Goal: Task Accomplishment & Management: Use online tool/utility

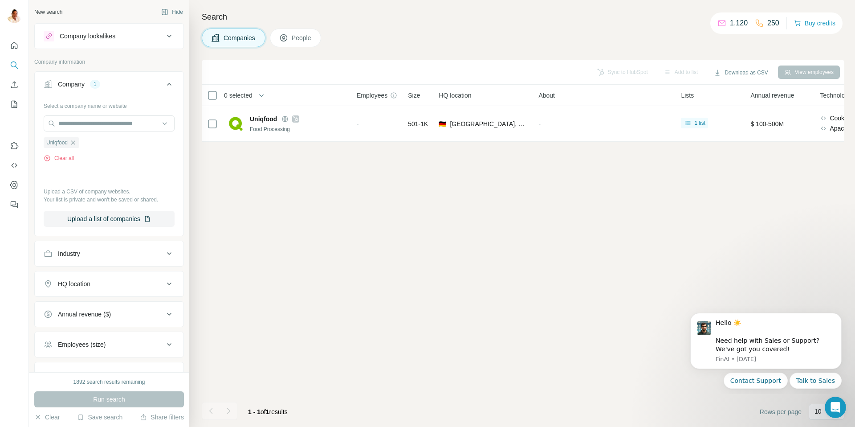
click at [75, 143] on icon "button" at bounding box center [72, 142] width 7 height 7
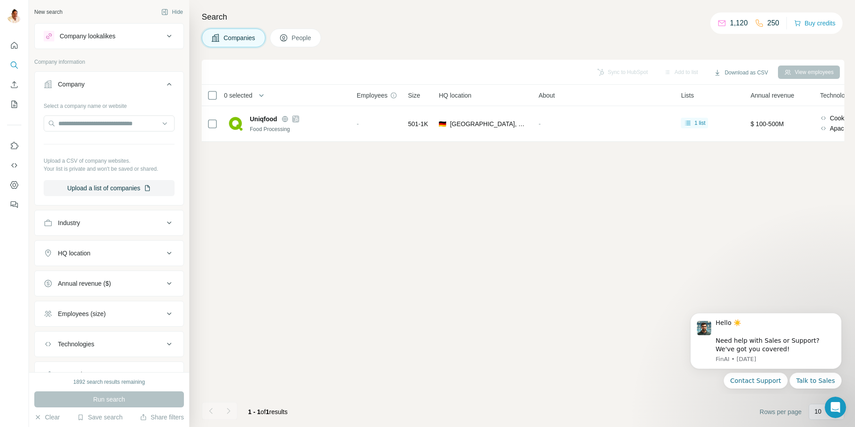
click at [168, 35] on icon at bounding box center [169, 36] width 4 height 3
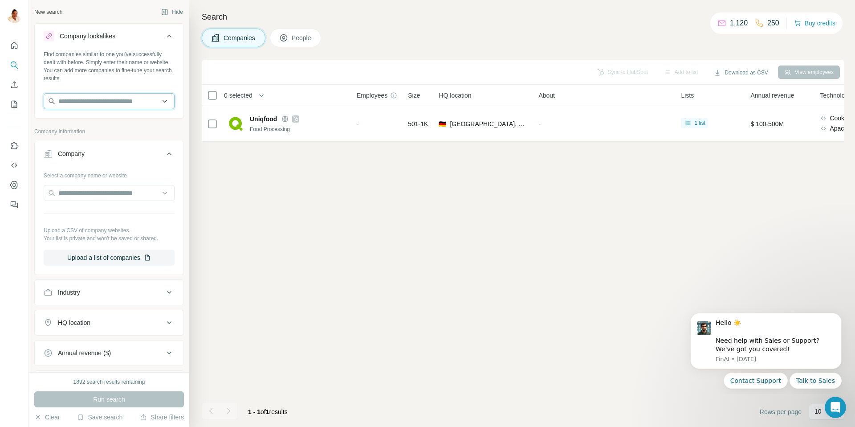
click at [95, 102] on input "text" at bounding box center [109, 101] width 131 height 16
paste input "**********"
type input "**********"
click at [96, 126] on p "[DOMAIN_NAME]" at bounding box center [96, 130] width 55 height 8
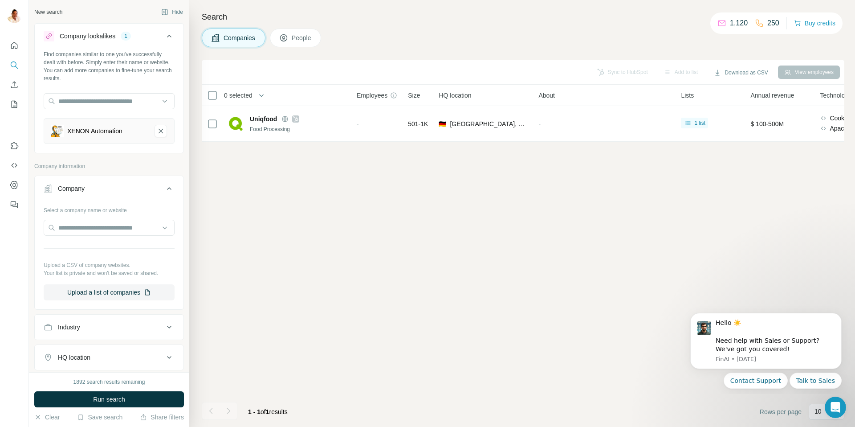
click at [86, 352] on button "HQ location" at bounding box center [109, 357] width 149 height 21
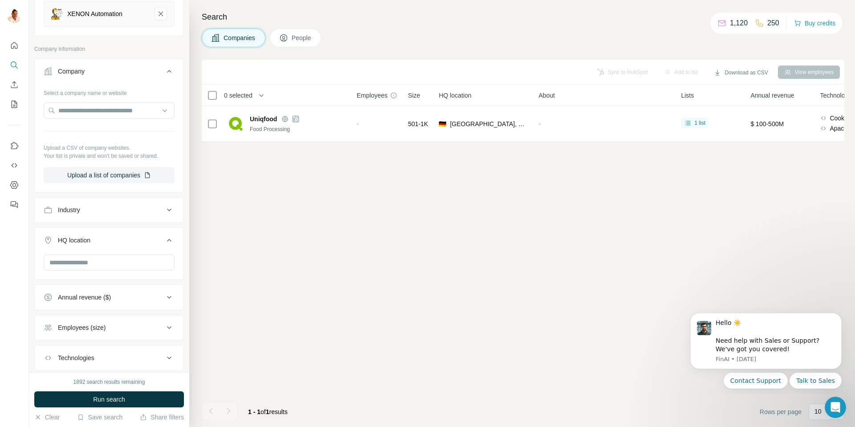
scroll to position [120, 0]
click at [95, 262] on input "text" at bounding box center [109, 260] width 131 height 16
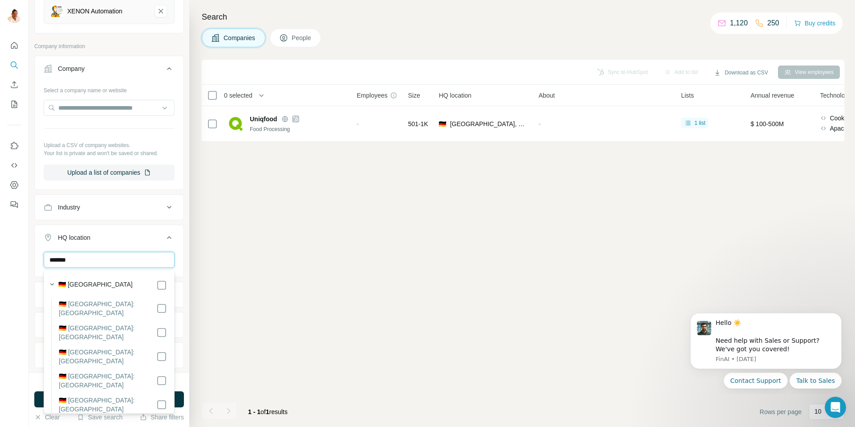
type input "*******"
click at [132, 242] on button "HQ location 1" at bounding box center [109, 239] width 149 height 25
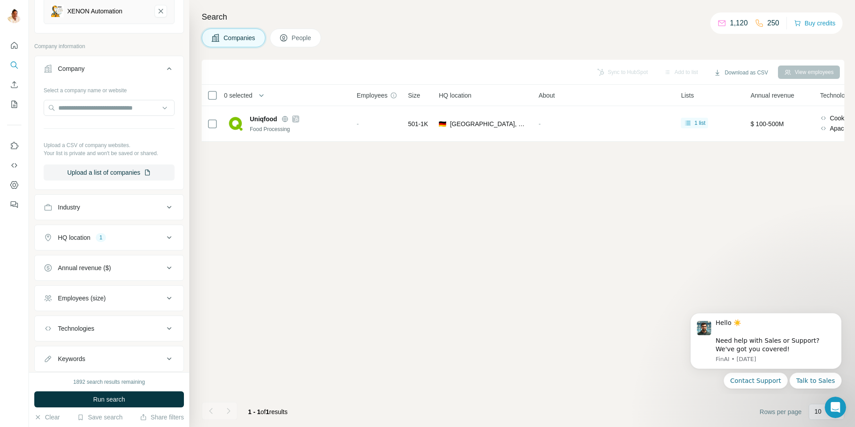
click at [126, 238] on div "HQ location 1" at bounding box center [104, 237] width 120 height 9
click at [95, 261] on input "text" at bounding box center [109, 260] width 131 height 16
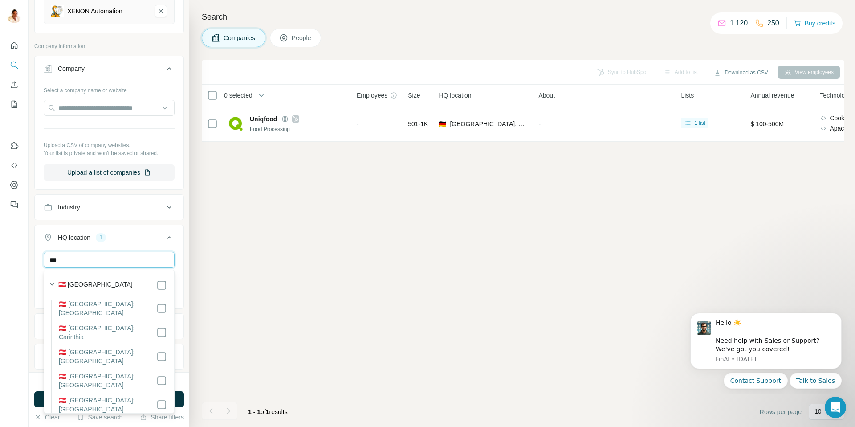
type input "***"
click at [97, 282] on div "🇦🇹 Austria" at bounding box center [112, 285] width 109 height 11
click at [94, 284] on div "🇦🇹 Austria" at bounding box center [112, 285] width 109 height 11
click at [155, 286] on div "🇦🇹 Austria" at bounding box center [112, 285] width 109 height 11
click at [233, 275] on div "Sync to HubSpot Add to list Download as CSV View employees 0 selected Companies…" at bounding box center [523, 243] width 643 height 367
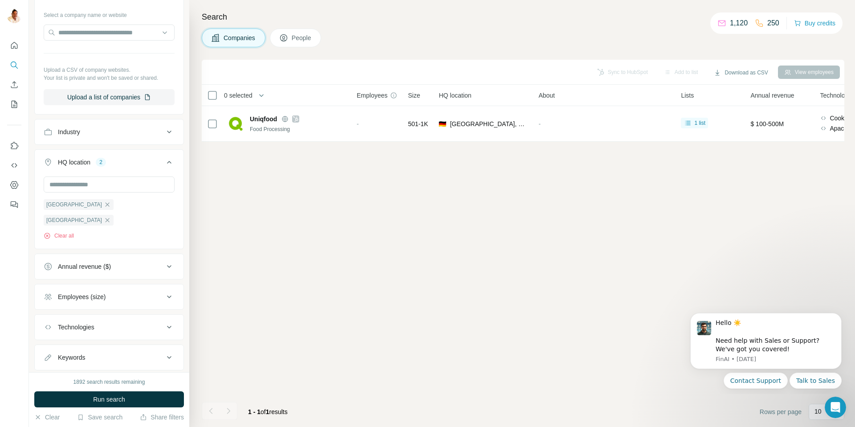
scroll to position [203, 0]
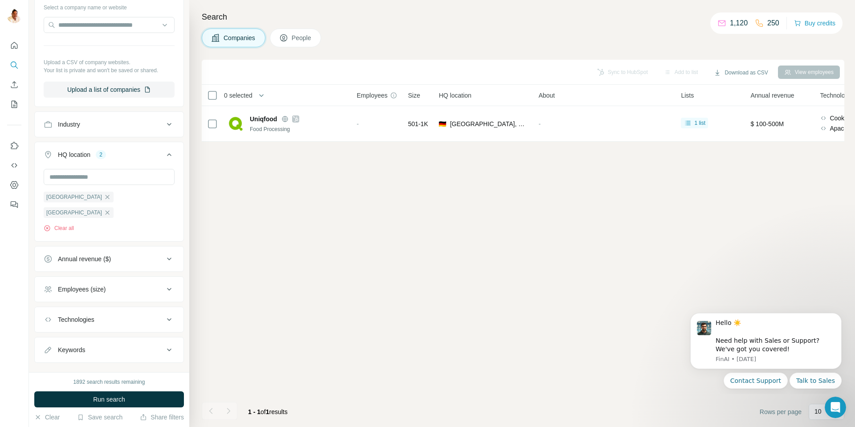
click at [60, 285] on div "Employees (size)" at bounding box center [82, 289] width 48 height 9
click at [47, 353] on icon at bounding box center [49, 358] width 11 height 11
click at [114, 399] on span "Run search" at bounding box center [109, 399] width 32 height 9
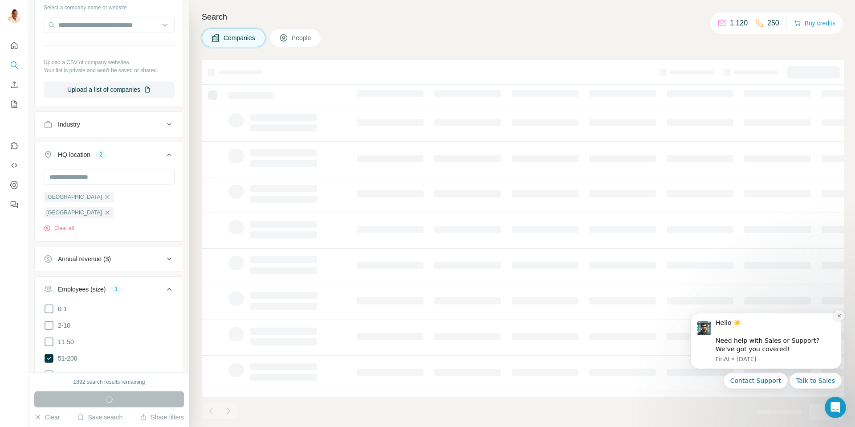
click at [839, 315] on icon "Dismiss notification" at bounding box center [839, 315] width 3 height 3
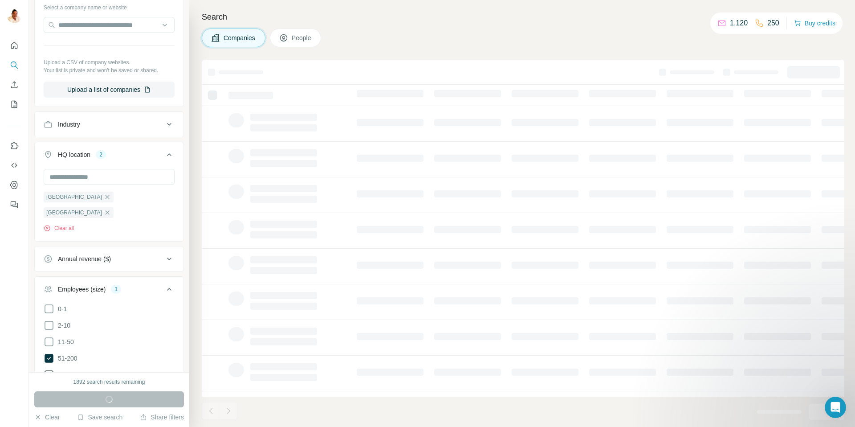
click at [49, 369] on icon at bounding box center [49, 374] width 11 height 11
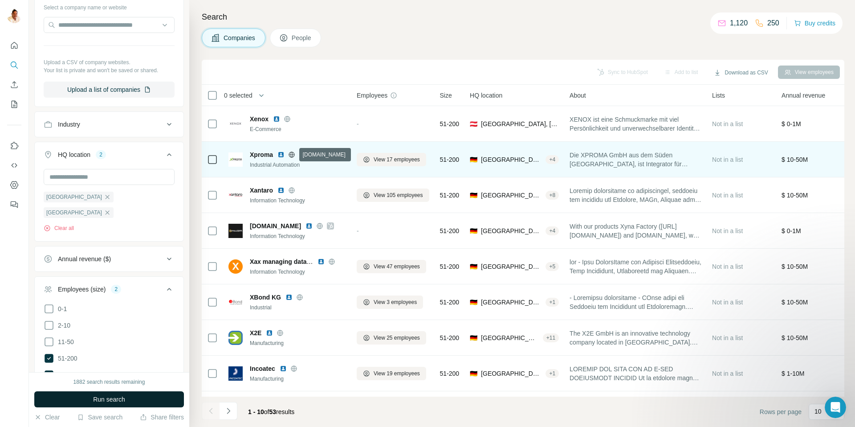
click at [292, 153] on icon at bounding box center [291, 154] width 7 height 7
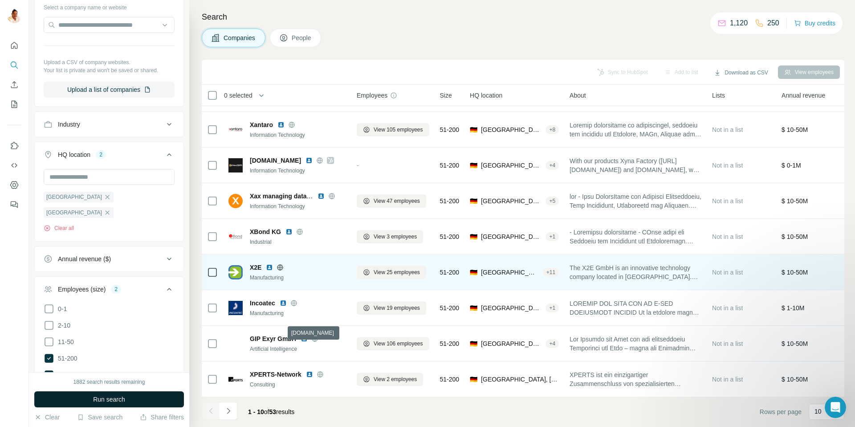
scroll to position [66, 0]
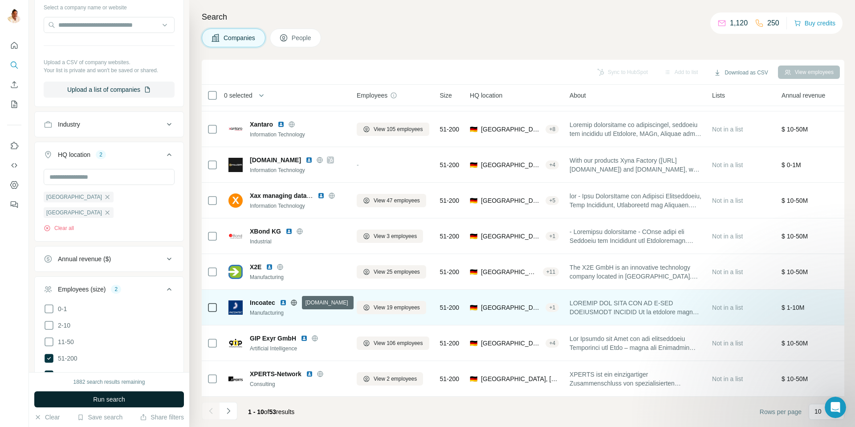
click at [294, 302] on icon at bounding box center [294, 302] width 6 height 0
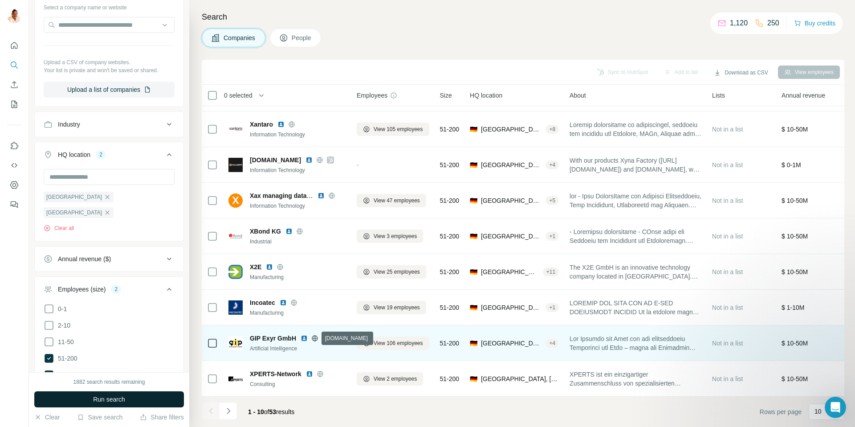
click at [314, 338] on icon at bounding box center [315, 338] width 6 height 0
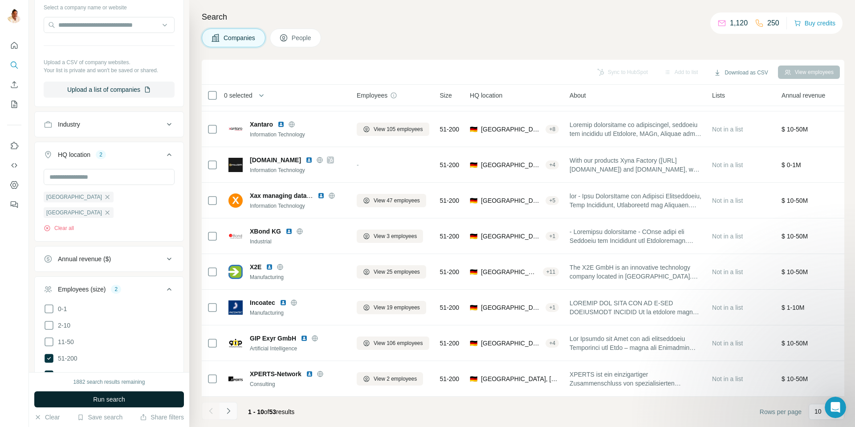
click at [232, 409] on icon "Navigate to next page" at bounding box center [228, 410] width 9 height 9
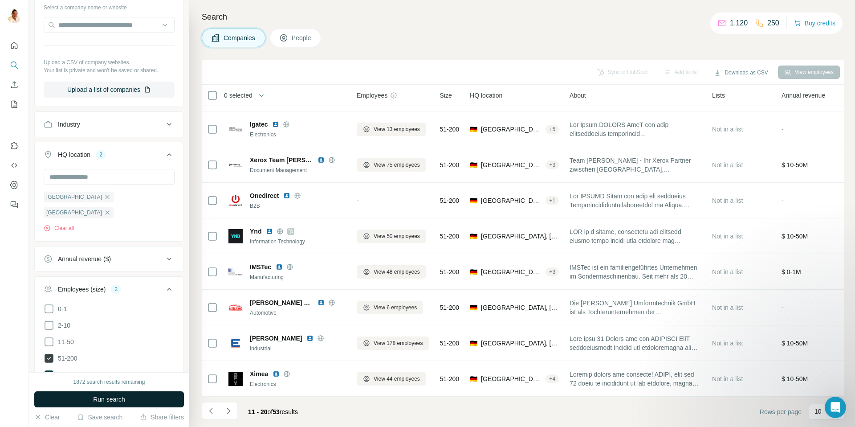
click at [48, 354] on icon at bounding box center [49, 358] width 9 height 9
click at [114, 401] on span "Run search" at bounding box center [109, 399] width 32 height 9
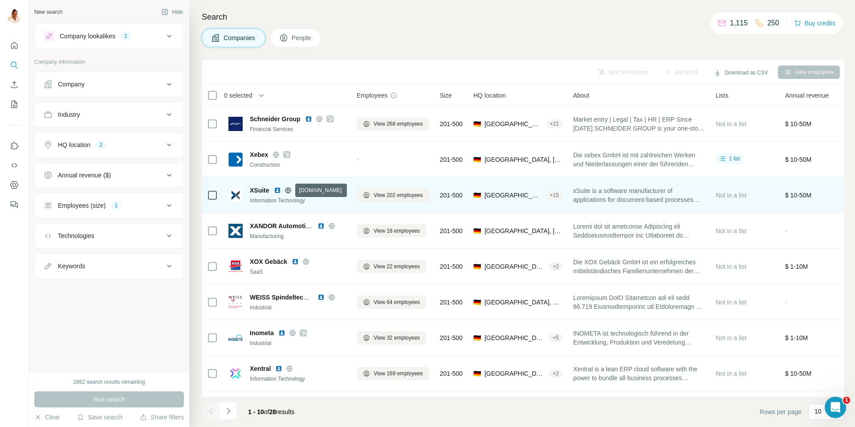
click at [289, 189] on icon at bounding box center [288, 190] width 2 height 6
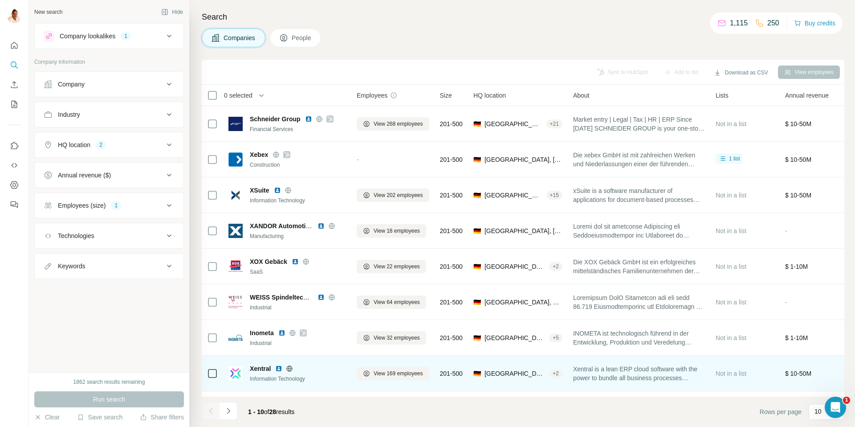
click at [290, 368] on icon at bounding box center [289, 368] width 7 height 7
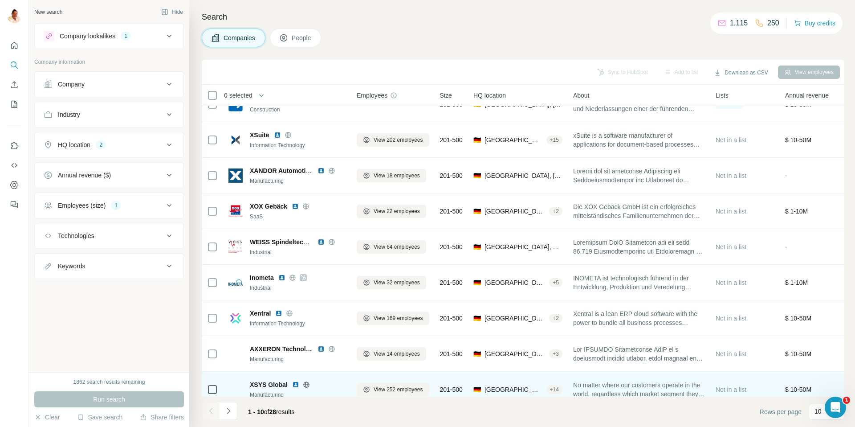
scroll to position [66, 0]
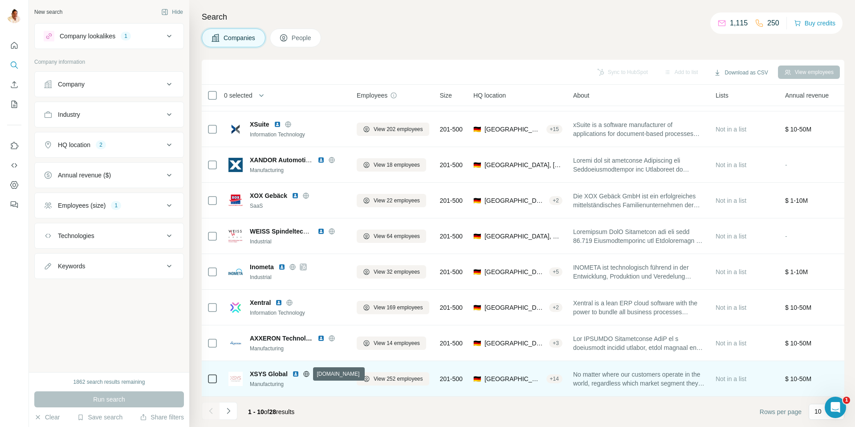
click at [305, 373] on icon at bounding box center [306, 373] width 7 height 7
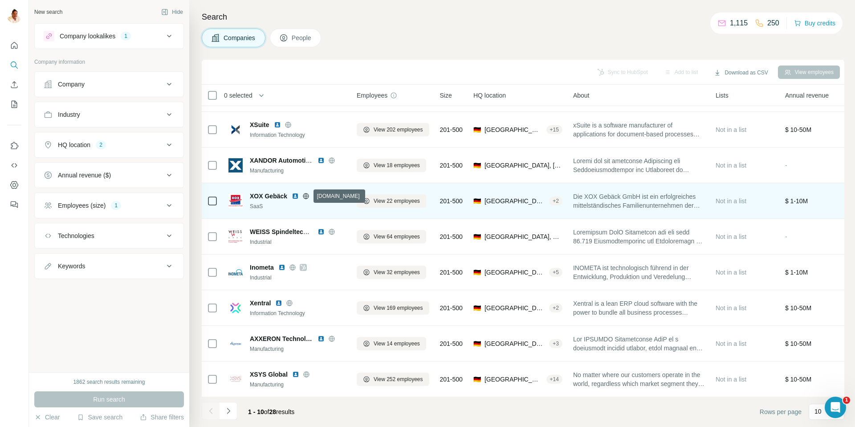
click at [306, 197] on icon at bounding box center [306, 195] width 7 height 7
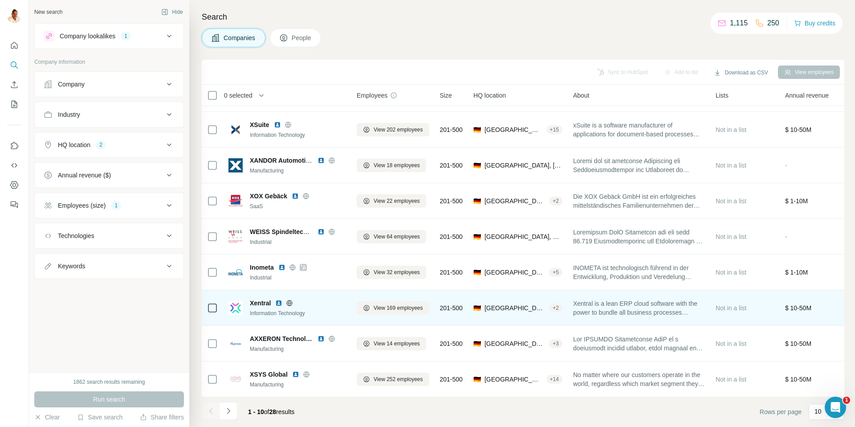
scroll to position [66, 0]
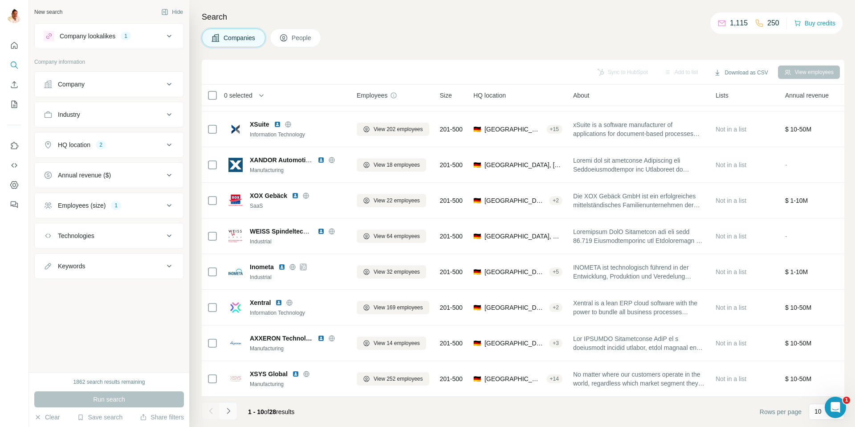
click at [230, 409] on icon "Navigate to next page" at bounding box center [228, 410] width 9 height 9
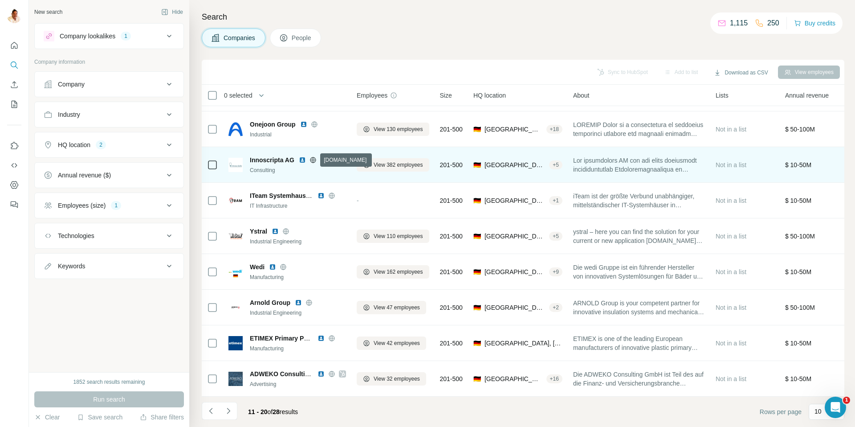
click at [313, 159] on icon at bounding box center [313, 159] width 6 height 0
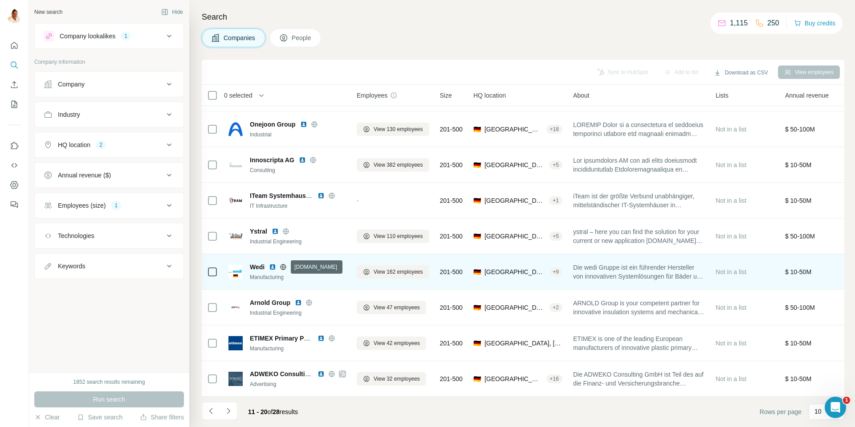
click at [283, 266] on icon at bounding box center [283, 267] width 2 height 6
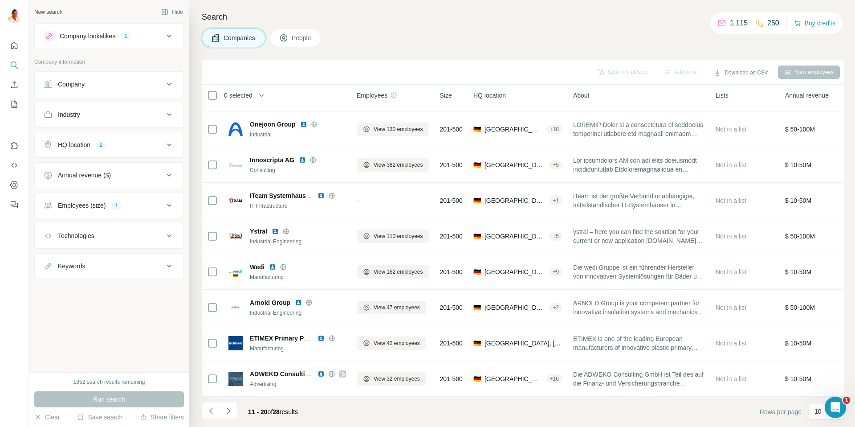
click at [227, 409] on icon "Navigate to next page" at bounding box center [228, 410] width 9 height 9
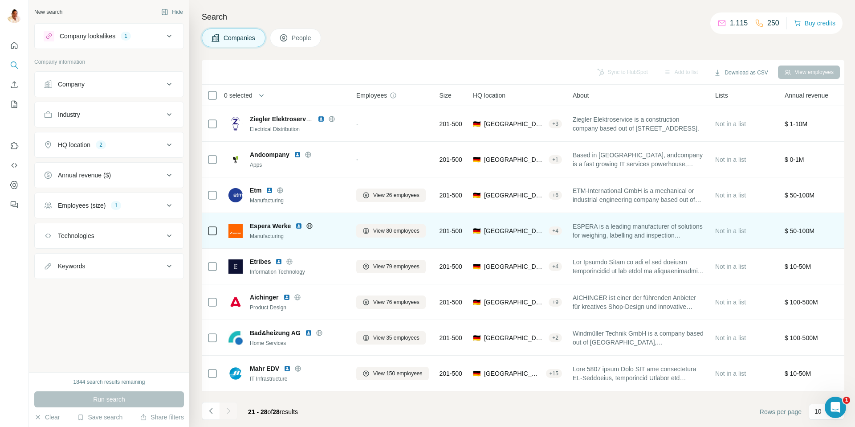
scroll to position [0, 0]
click at [311, 223] on icon at bounding box center [310, 226] width 6 height 6
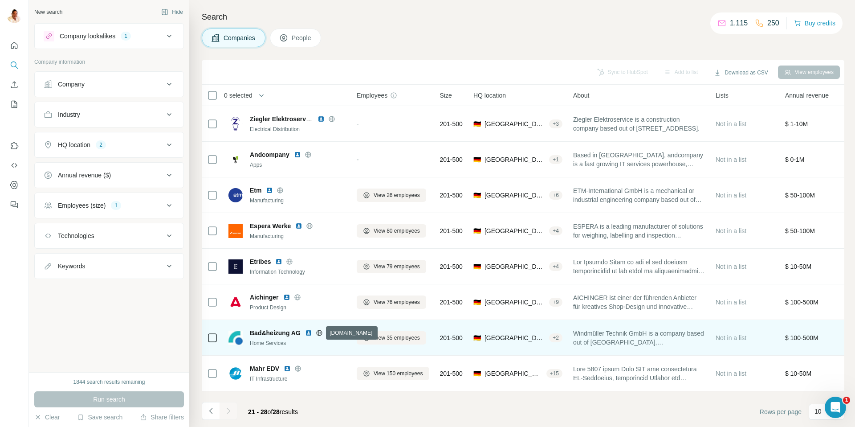
click at [318, 332] on icon at bounding box center [319, 333] width 2 height 6
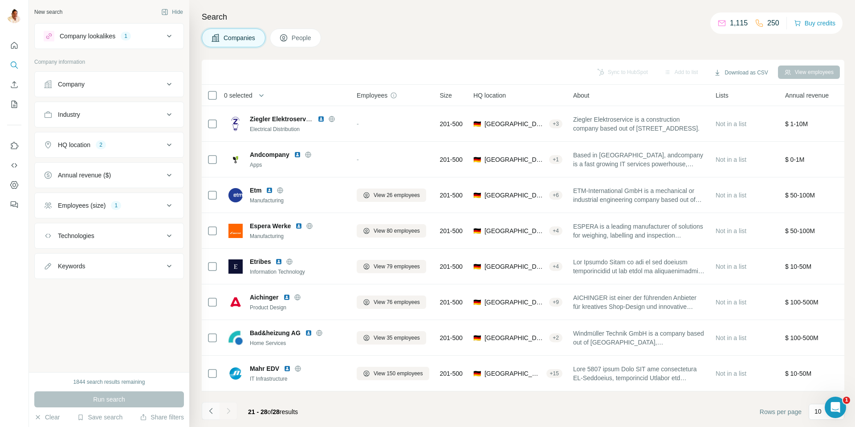
click at [208, 409] on icon "Navigate to previous page" at bounding box center [211, 410] width 9 height 9
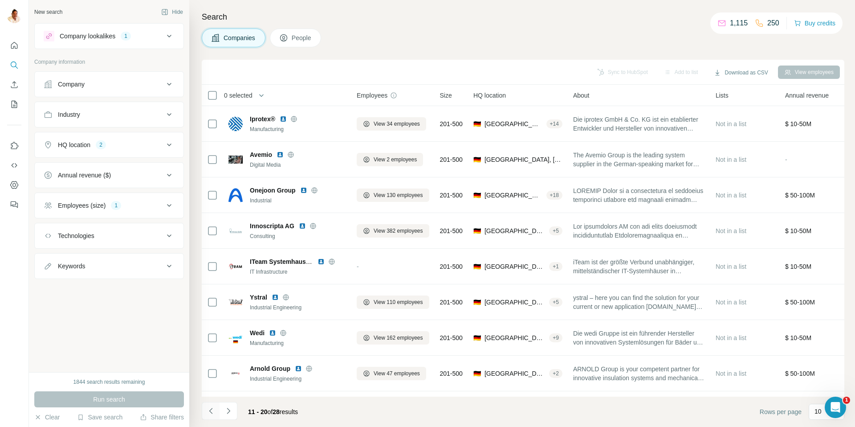
click at [209, 409] on icon "Navigate to previous page" at bounding box center [211, 410] width 9 height 9
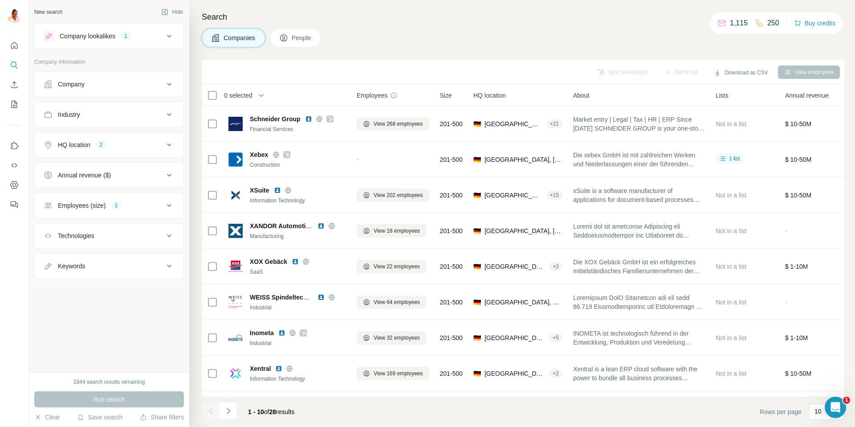
click at [209, 409] on div at bounding box center [211, 411] width 18 height 18
click at [210, 409] on div at bounding box center [211, 411] width 18 height 18
click at [129, 82] on div "Company" at bounding box center [104, 84] width 120 height 9
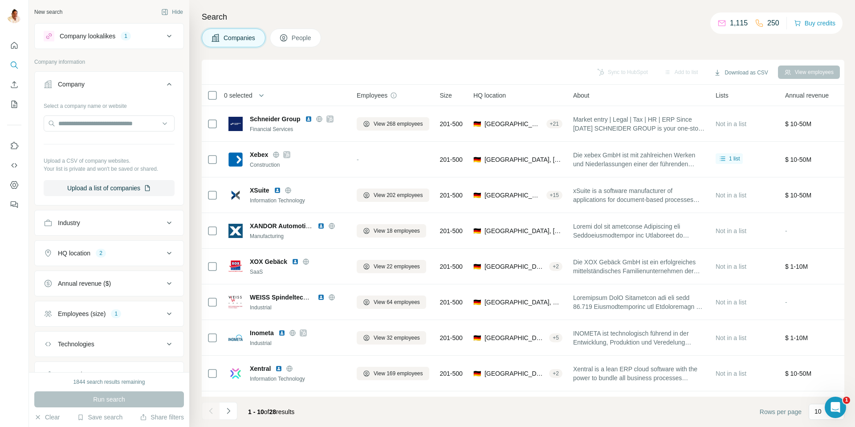
click at [166, 41] on button "Company lookalikes 1" at bounding box center [109, 35] width 149 height 21
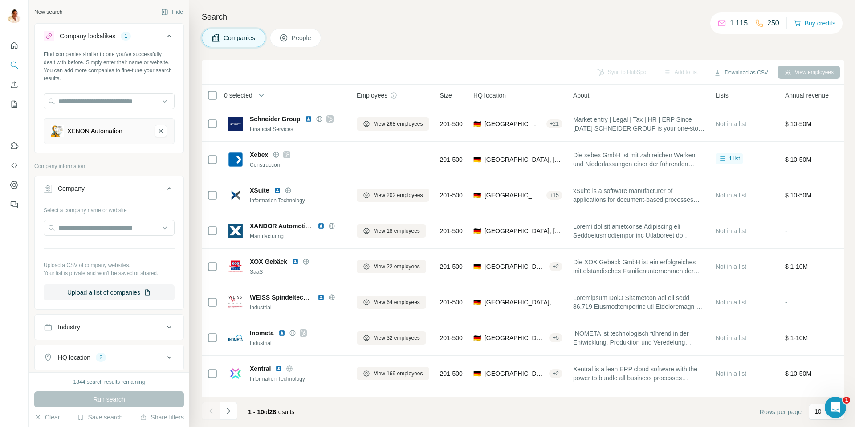
click at [158, 129] on icon "XENON Automation-remove-button" at bounding box center [161, 131] width 8 height 9
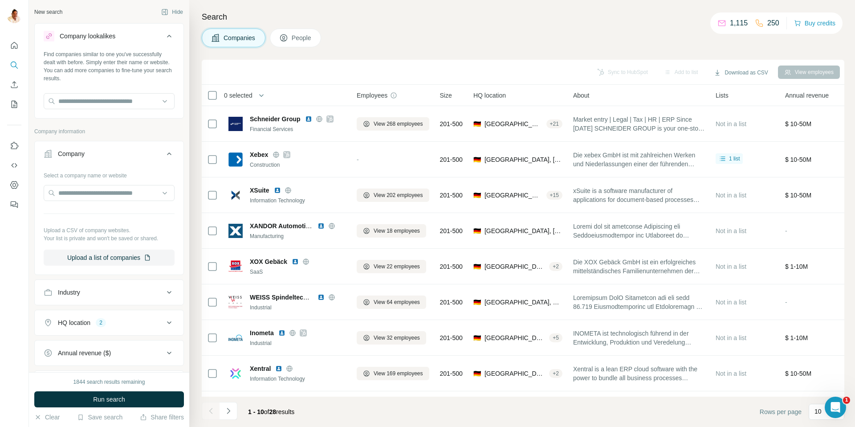
click at [100, 295] on div "Industry" at bounding box center [104, 292] width 120 height 9
click at [94, 315] on input at bounding box center [104, 315] width 110 height 10
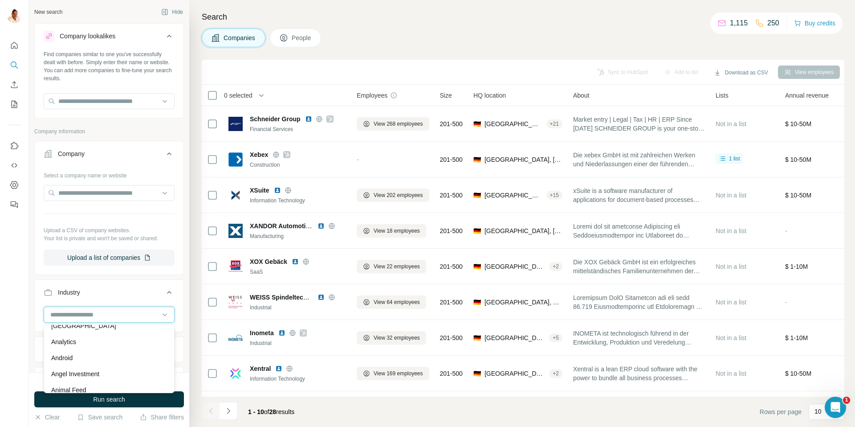
scroll to position [287, 0]
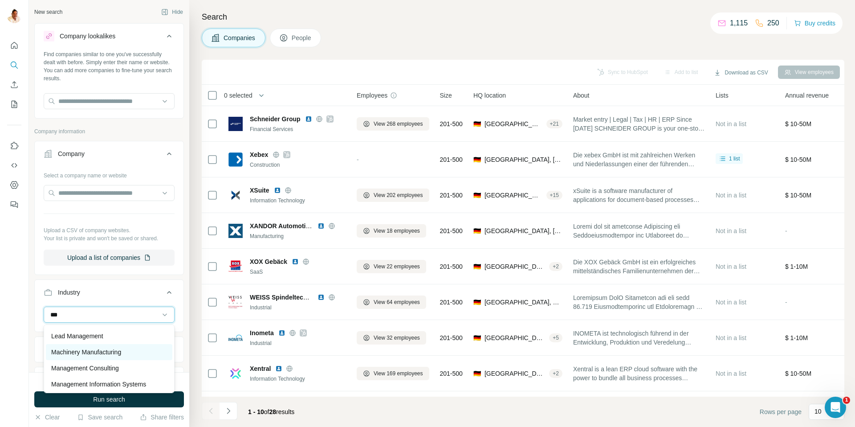
type input "***"
click at [89, 351] on p "Machinery Manufacturing" at bounding box center [86, 351] width 70 height 9
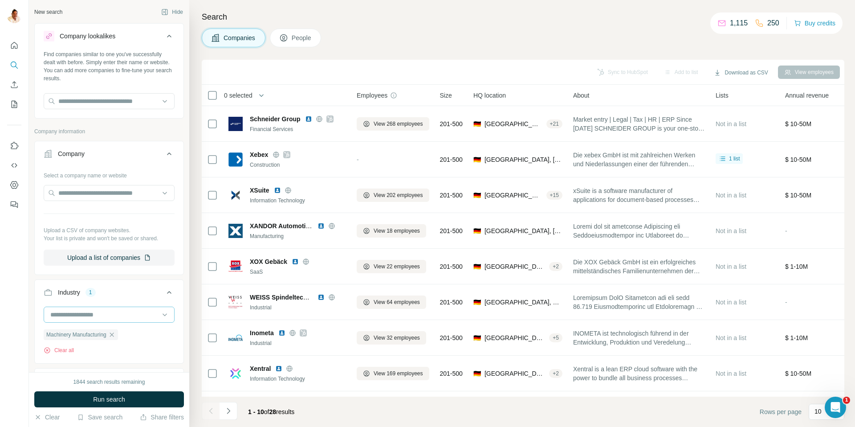
click at [90, 319] on input at bounding box center [104, 315] width 110 height 10
type input "*******"
click at [91, 309] on div "*******" at bounding box center [104, 314] width 110 height 15
click at [91, 309] on div at bounding box center [104, 314] width 110 height 15
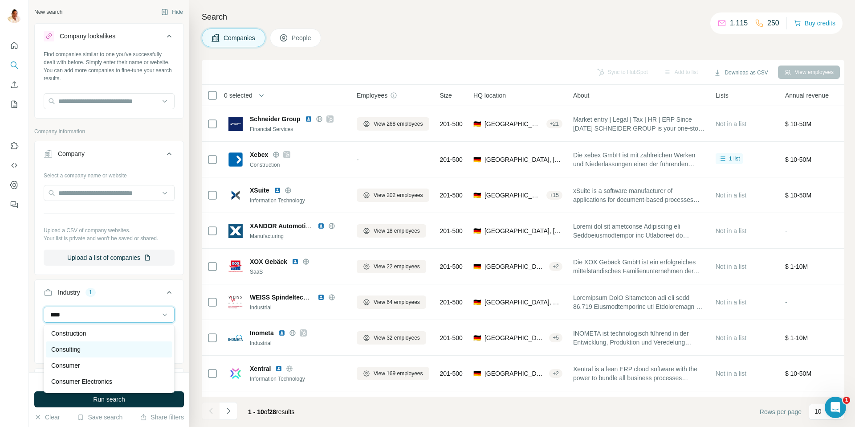
type input "****"
click at [79, 352] on p "Consulting" at bounding box center [65, 350] width 29 height 9
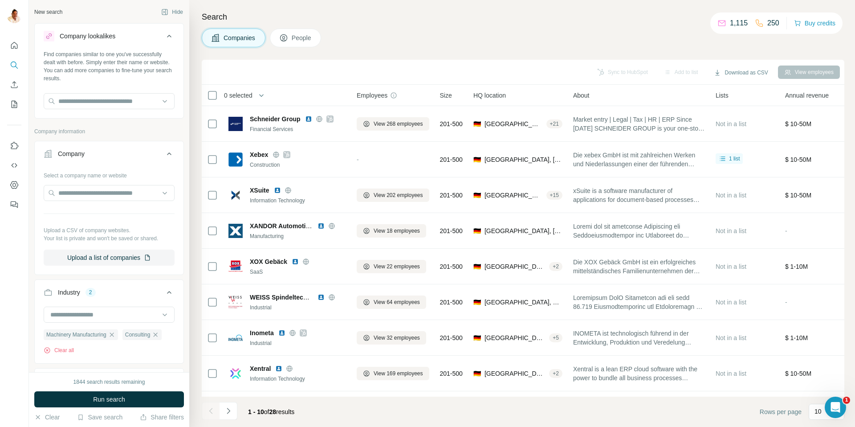
scroll to position [19, 0]
click at [104, 396] on span "Run search" at bounding box center [109, 399] width 32 height 9
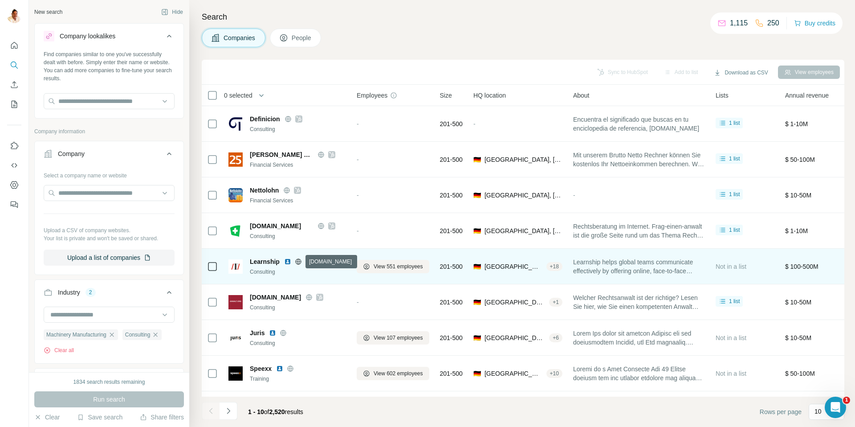
click at [297, 260] on icon at bounding box center [298, 261] width 7 height 7
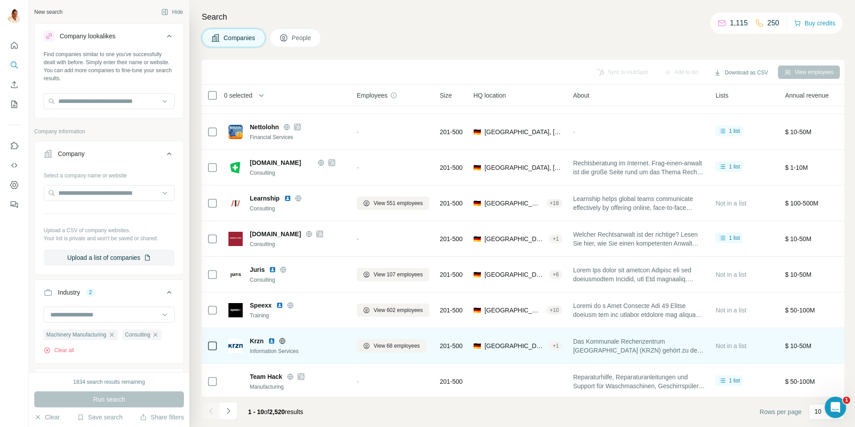
scroll to position [66, 0]
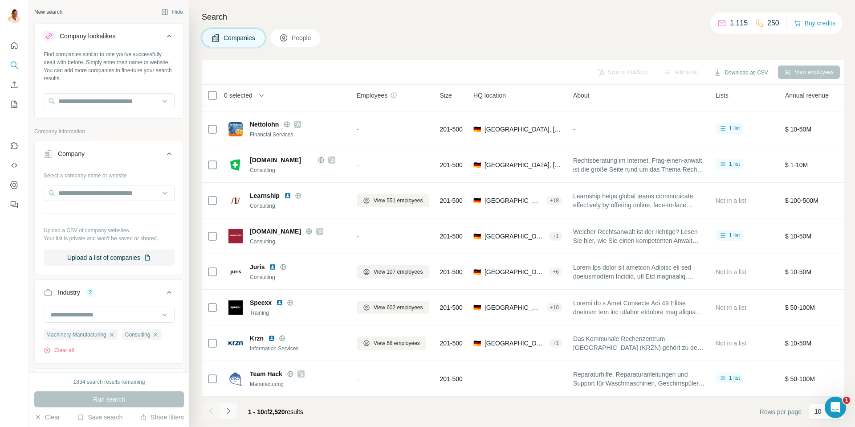
click at [227, 409] on icon "Navigate to next page" at bounding box center [228, 410] width 9 height 9
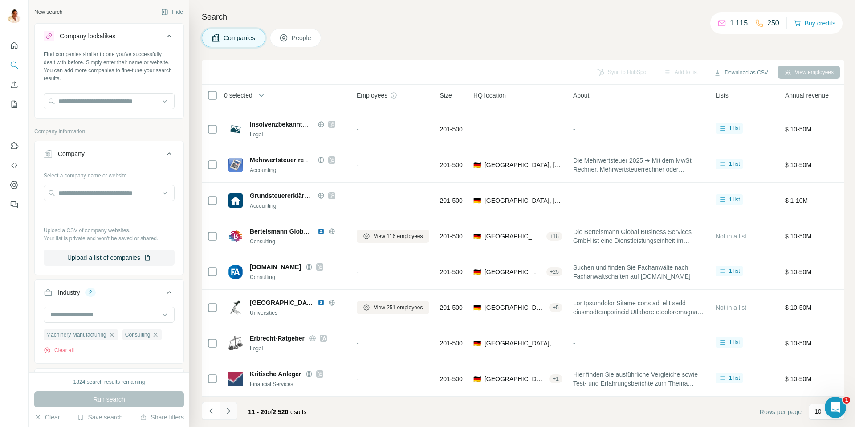
click at [231, 412] on icon "Navigate to next page" at bounding box center [228, 410] width 9 height 9
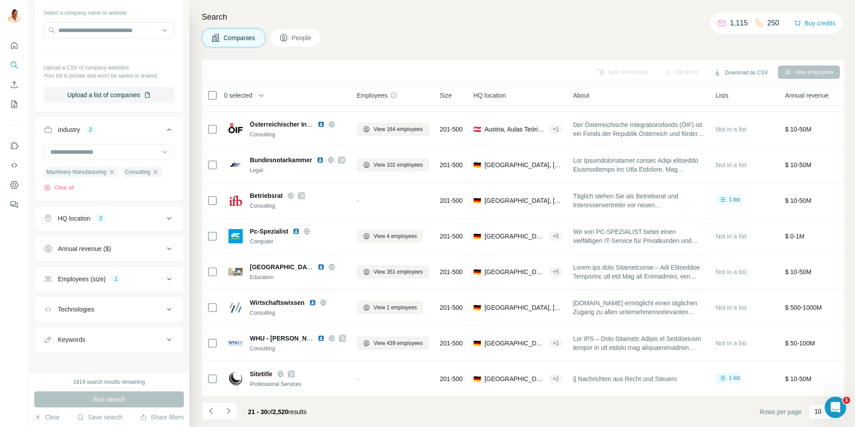
scroll to position [168, 0]
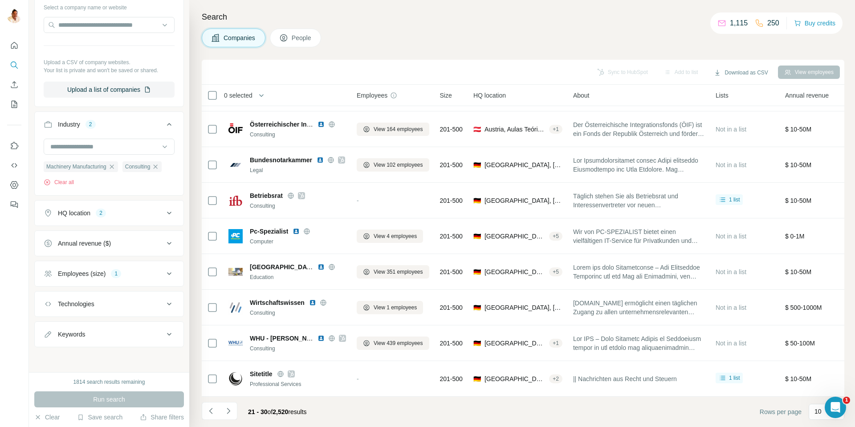
click at [95, 333] on div "Keywords" at bounding box center [104, 334] width 120 height 9
click at [90, 354] on input "text" at bounding box center [100, 356] width 113 height 16
type input "**********"
click at [166, 358] on icon "button" at bounding box center [167, 356] width 7 height 5
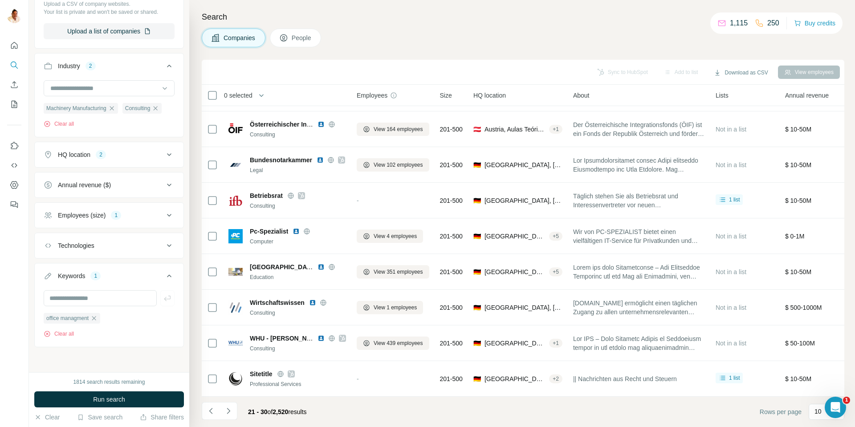
scroll to position [222, 0]
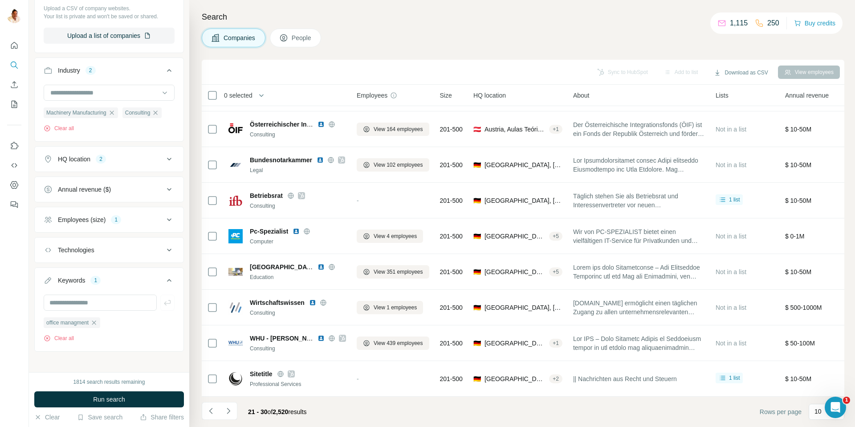
click at [98, 252] on div "Technologies" at bounding box center [104, 249] width 120 height 9
click at [98, 253] on div "Technologies" at bounding box center [104, 249] width 120 height 9
click at [82, 194] on button "Annual revenue ($)" at bounding box center [109, 189] width 149 height 21
click at [82, 194] on button "Annual revenue ($)" at bounding box center [109, 191] width 149 height 25
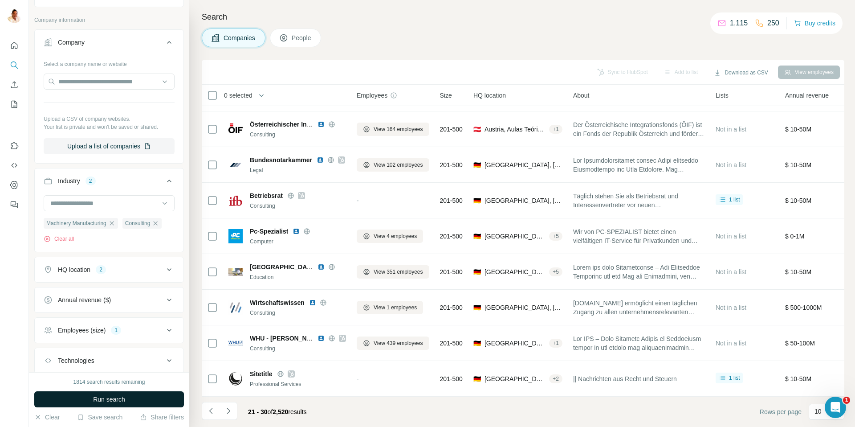
scroll to position [110, 0]
click at [123, 399] on span "Run search" at bounding box center [109, 399] width 32 height 9
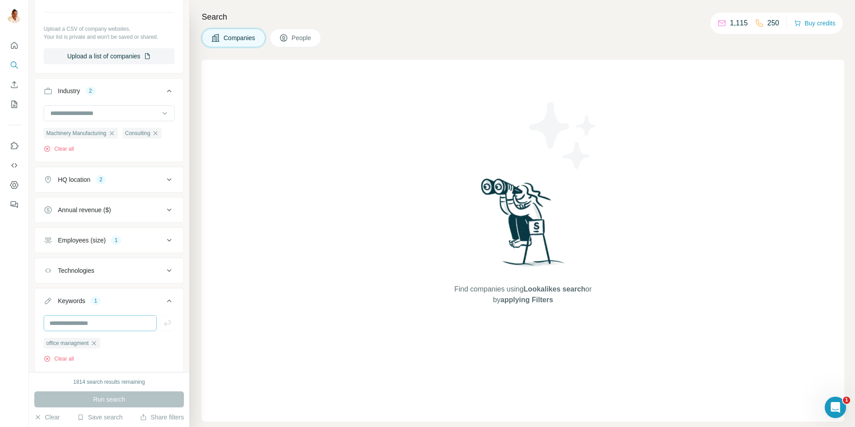
scroll to position [202, 0]
click at [98, 343] on icon "button" at bounding box center [93, 342] width 7 height 7
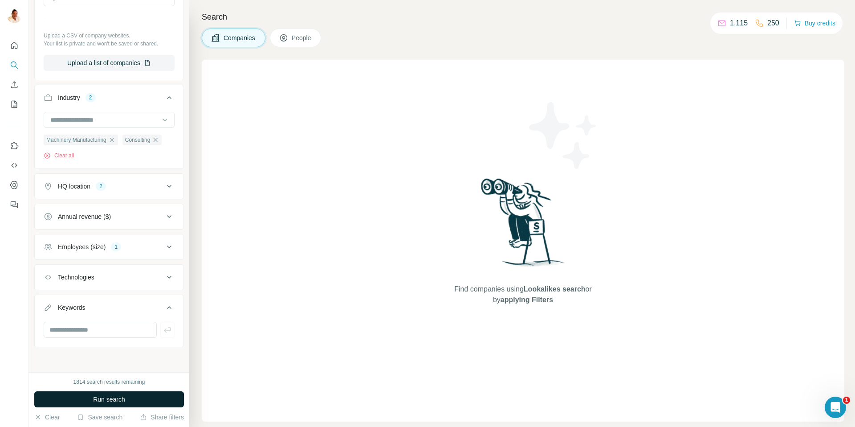
click at [109, 395] on span "Run search" at bounding box center [109, 399] width 32 height 9
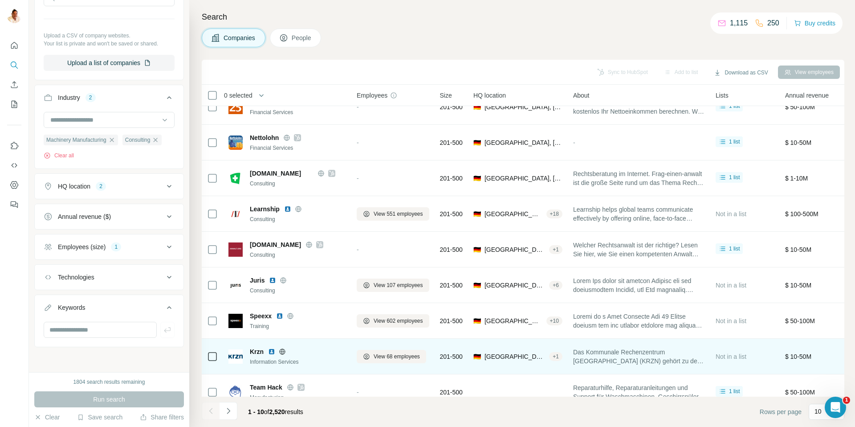
scroll to position [66, 0]
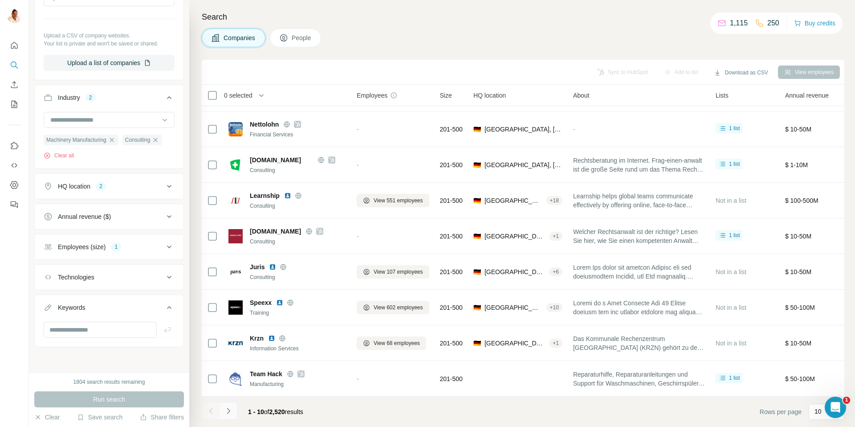
click at [229, 408] on icon "Navigate to next page" at bounding box center [228, 410] width 9 height 9
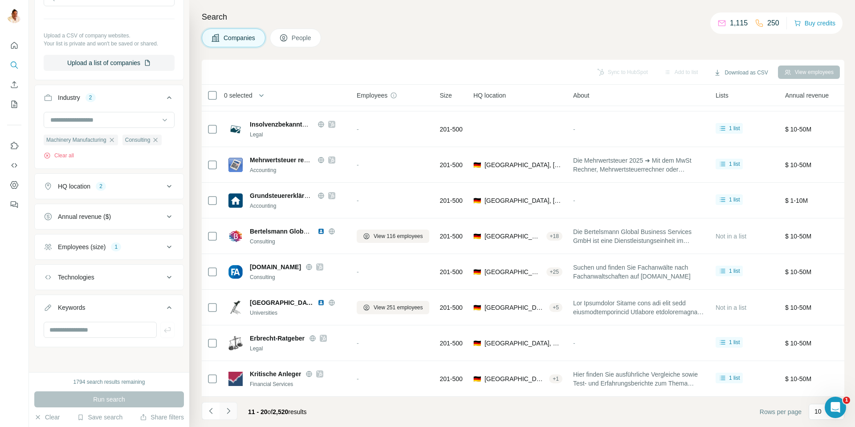
click at [227, 407] on icon "Navigate to next page" at bounding box center [228, 410] width 9 height 9
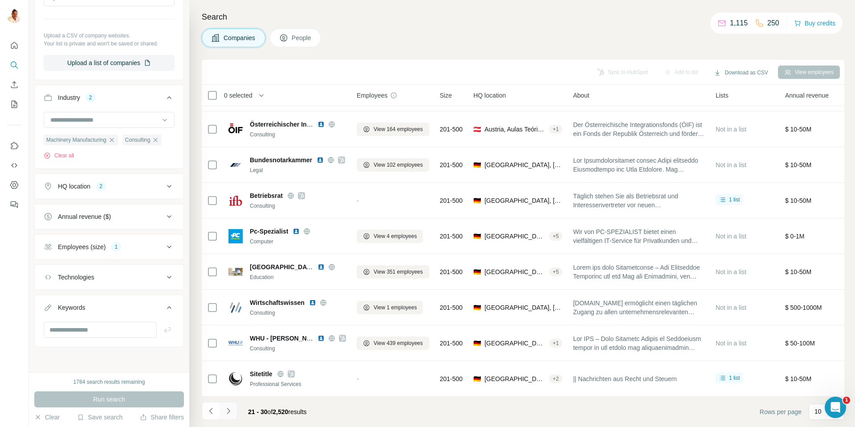
click at [228, 407] on icon "Navigate to next page" at bounding box center [228, 410] width 9 height 9
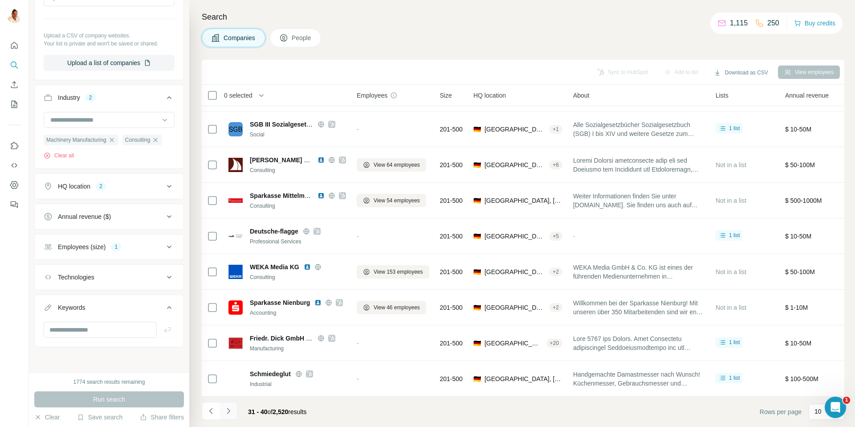
click at [230, 409] on icon "Navigate to next page" at bounding box center [228, 410] width 9 height 9
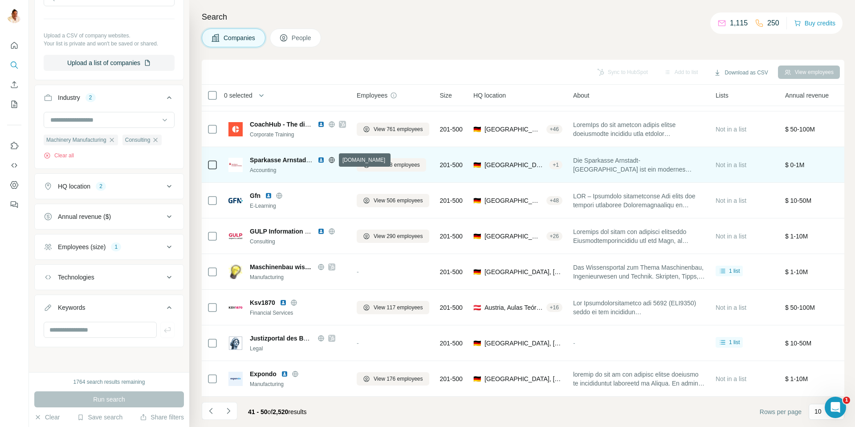
click at [331, 160] on icon at bounding box center [332, 160] width 2 height 6
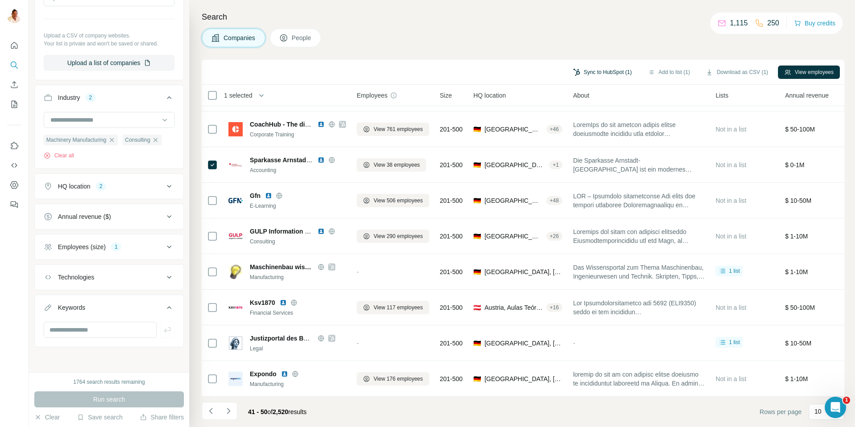
click at [594, 70] on button "Sync to HubSpot (1)" at bounding box center [602, 71] width 71 height 13
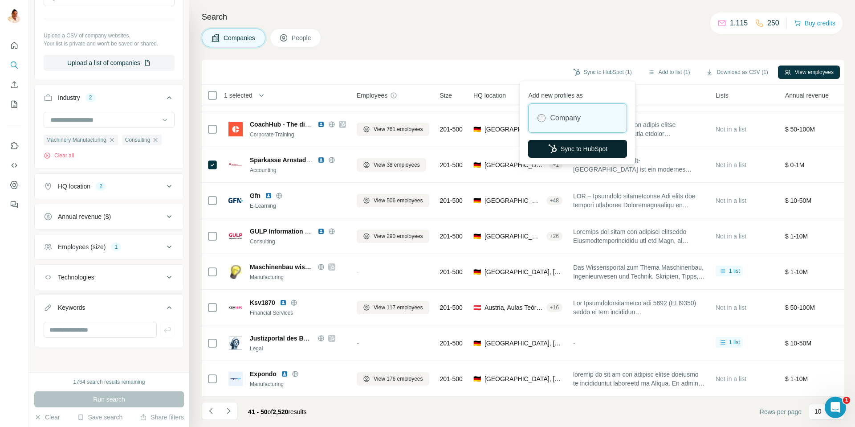
click at [563, 151] on button "Sync to HubSpot" at bounding box center [577, 149] width 99 height 18
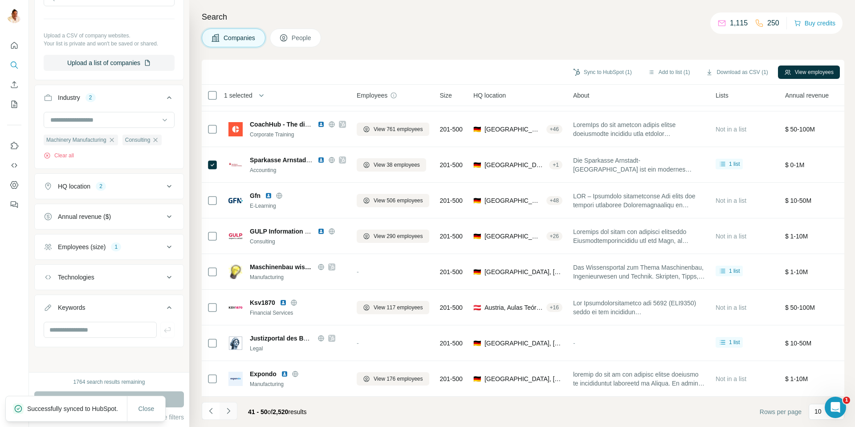
click at [232, 410] on icon "Navigate to next page" at bounding box center [228, 410] width 9 height 9
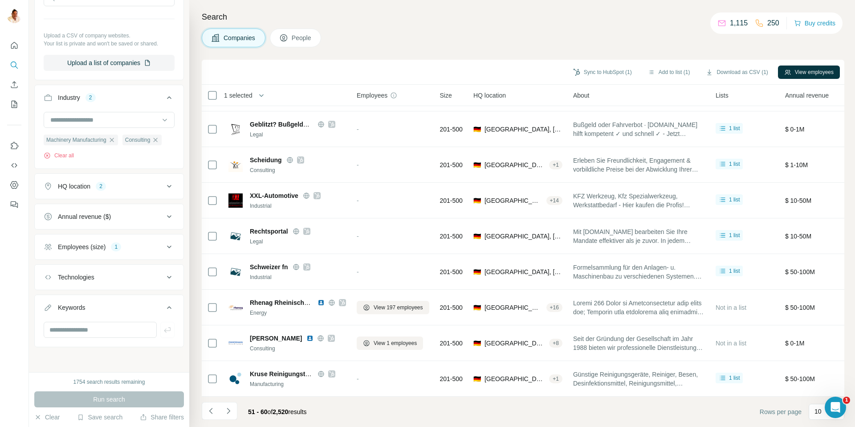
click at [158, 139] on icon "button" at bounding box center [156, 140] width 4 height 4
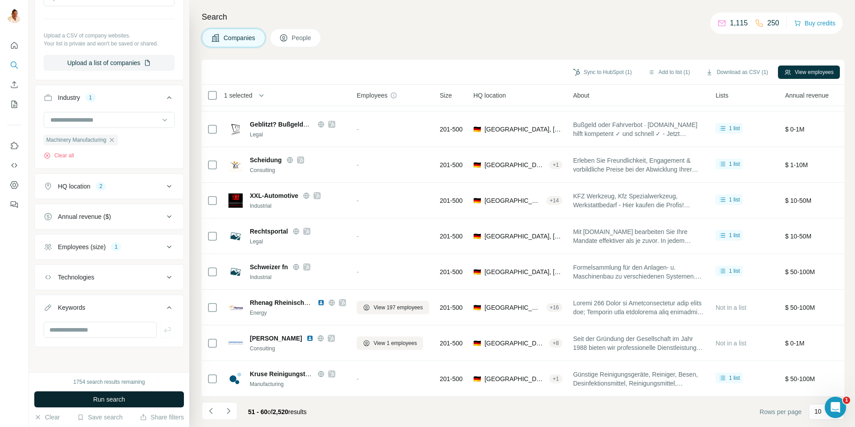
click at [97, 396] on span "Run search" at bounding box center [109, 399] width 32 height 9
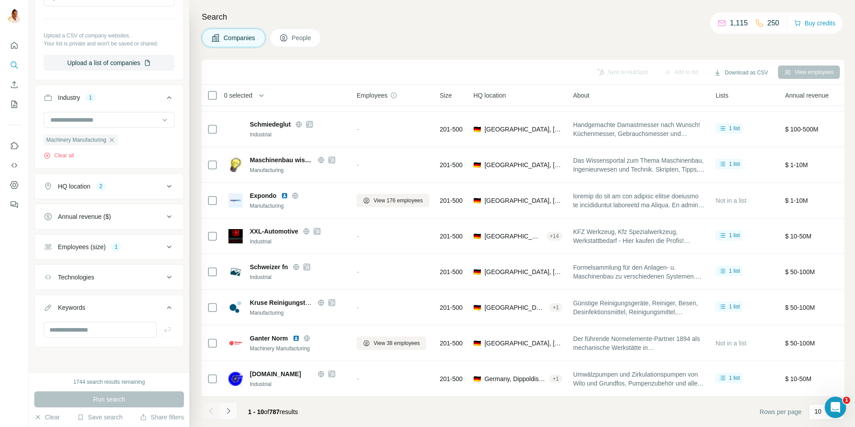
click at [226, 413] on icon "Navigate to next page" at bounding box center [228, 410] width 9 height 9
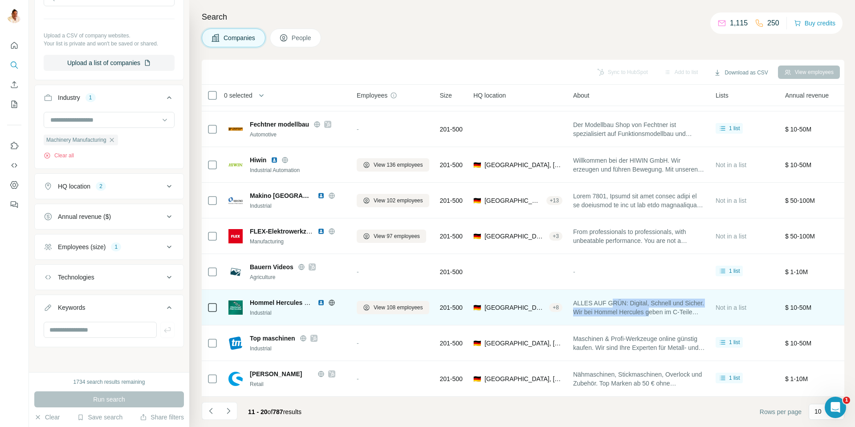
drag, startPoint x: 617, startPoint y: 301, endPoint x: 668, endPoint y: 311, distance: 52.7
click at [678, 309] on span "ALLES AUF GRÜN: Digital, Schnell und Sicher. Wir bei Hommel Hercules geben im C…" at bounding box center [639, 307] width 132 height 18
click at [332, 301] on icon at bounding box center [331, 302] width 7 height 7
click at [333, 303] on icon at bounding box center [331, 302] width 7 height 7
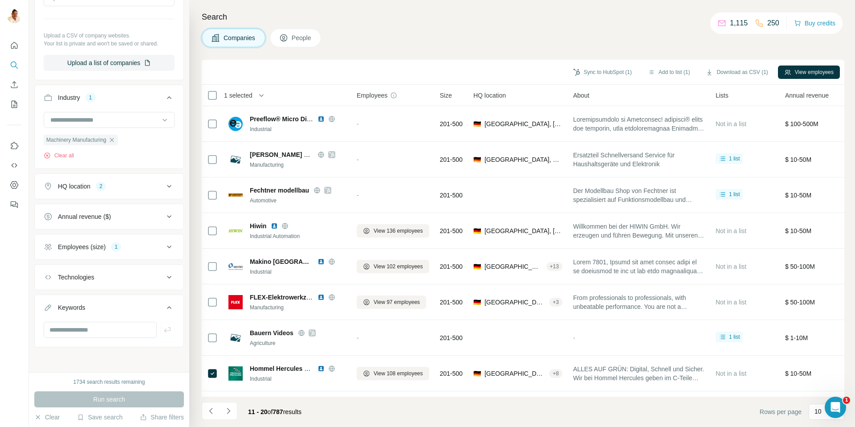
click at [115, 137] on icon "button" at bounding box center [111, 139] width 7 height 7
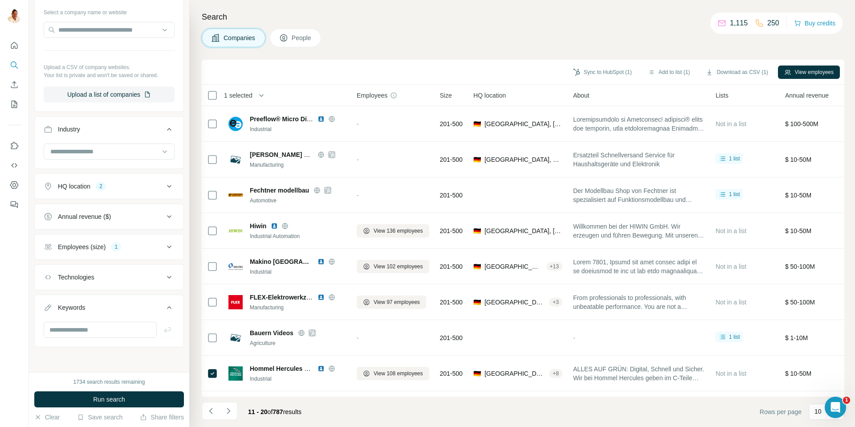
click at [114, 117] on div "Industry" at bounding box center [109, 142] width 150 height 53
click at [96, 152] on input at bounding box center [104, 152] width 110 height 10
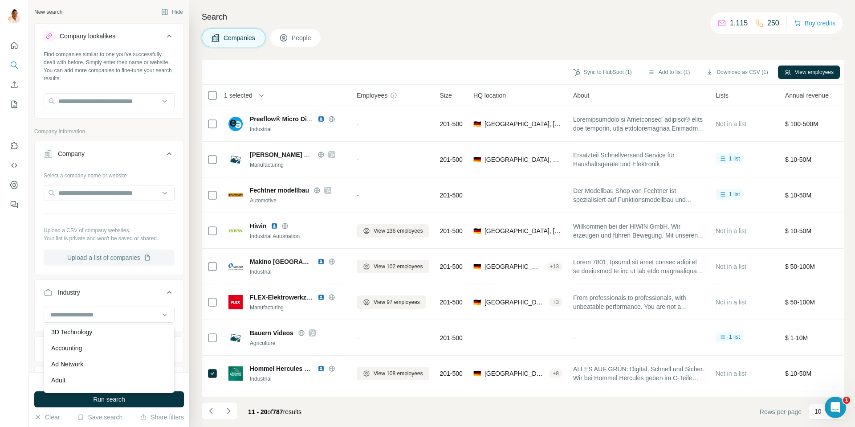
click at [84, 123] on div "Company lookalikes Find companies similar to one you've successfully dealt with…" at bounding box center [109, 266] width 150 height 487
click at [92, 123] on div "Company lookalikes Find companies similar to one you've successfully dealt with…" at bounding box center [109, 266] width 150 height 487
click at [16, 40] on button "Quick start" at bounding box center [14, 45] width 14 height 16
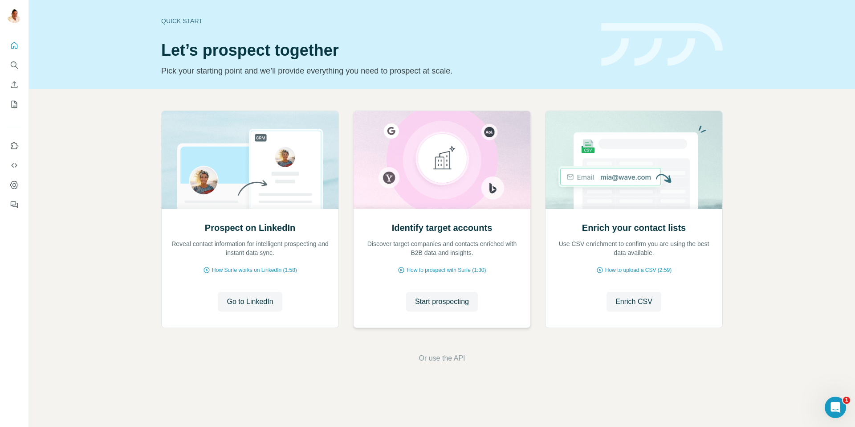
click at [449, 275] on div "Identify target accounts Discover target companies and contacts enriched with B…" at bounding box center [442, 268] width 177 height 119
click at [438, 311] on button "Start prospecting" at bounding box center [442, 302] width 72 height 20
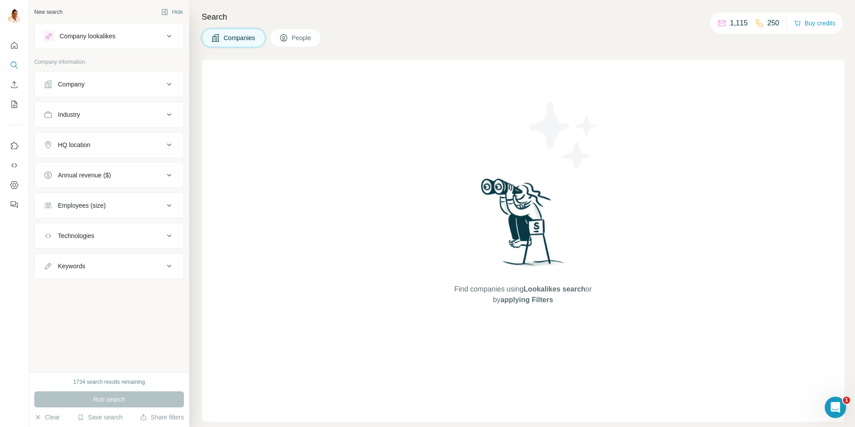
click at [87, 84] on div "Company" at bounding box center [104, 84] width 120 height 9
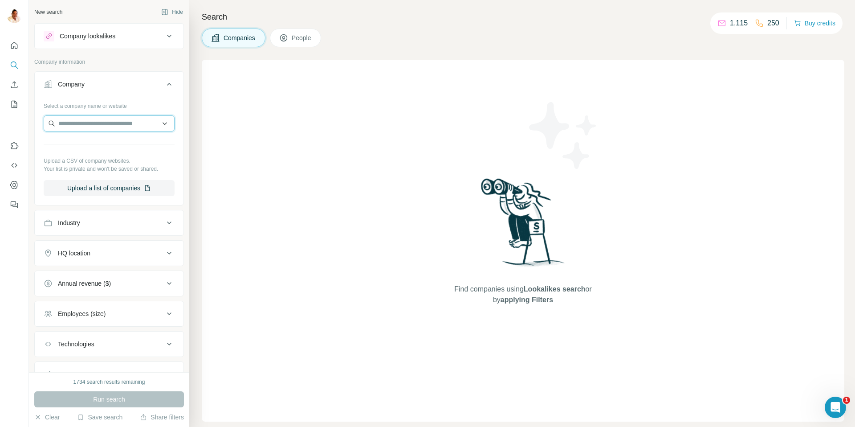
click at [97, 123] on input "text" at bounding box center [109, 123] width 131 height 16
paste input "**********"
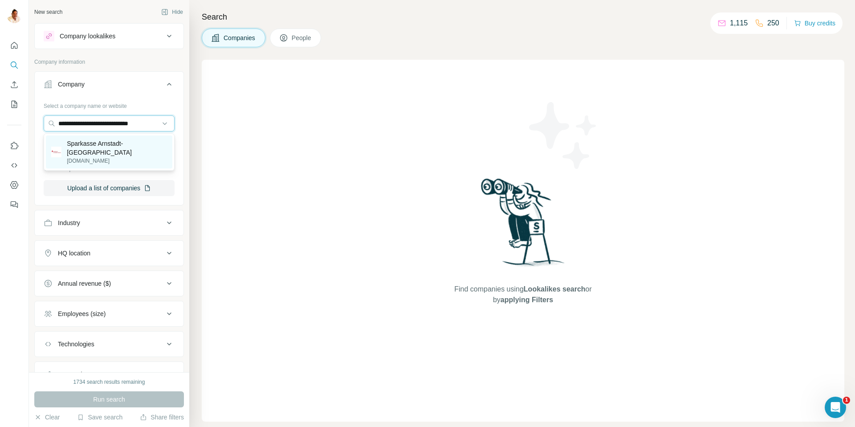
type input "**********"
click at [102, 146] on p "Sparkasse Arnstadt-[GEOGRAPHIC_DATA]" at bounding box center [117, 148] width 100 height 18
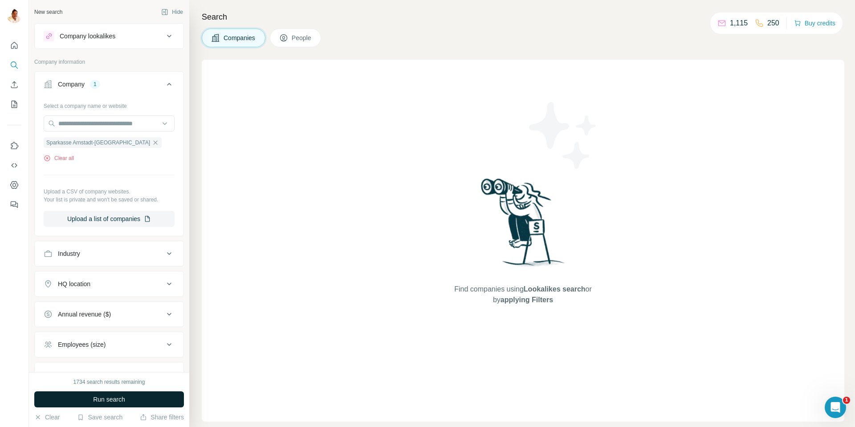
click at [114, 397] on span "Run search" at bounding box center [109, 399] width 32 height 9
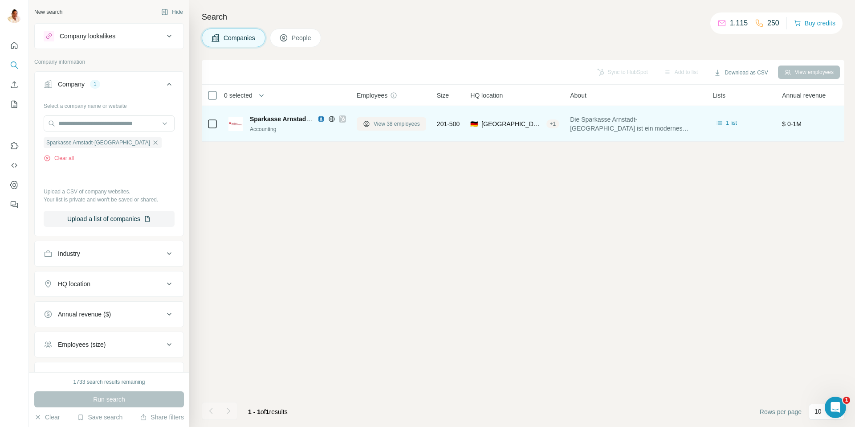
click at [389, 123] on span "View 38 employees" at bounding box center [397, 124] width 46 height 8
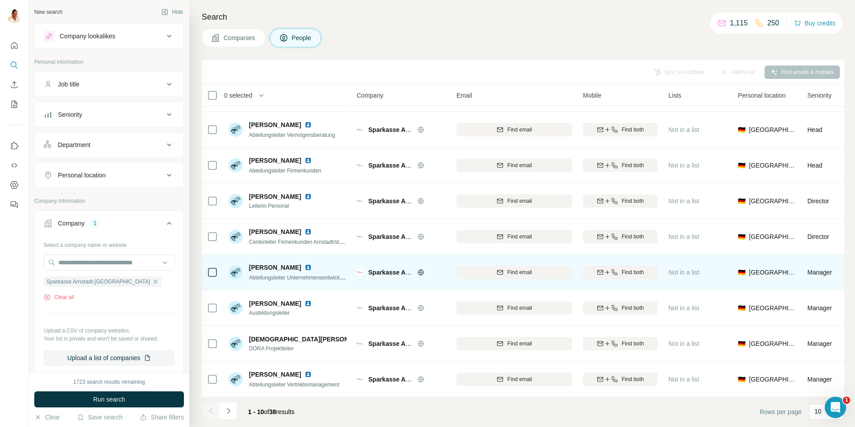
scroll to position [66, 0]
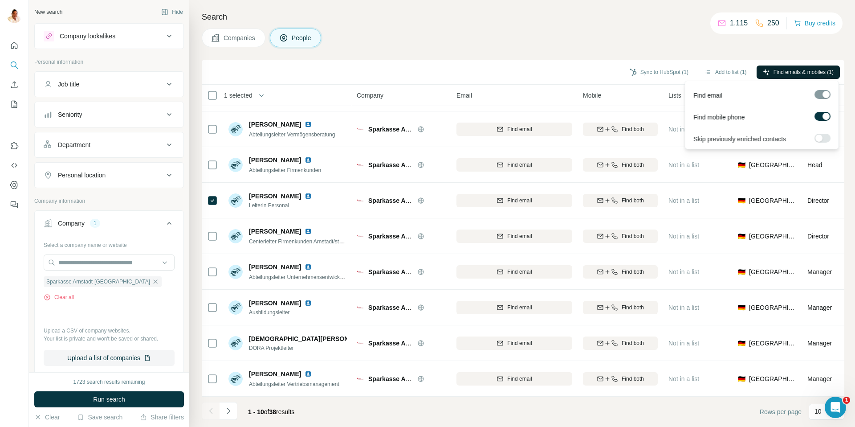
click at [786, 72] on span "Find emails & mobiles (1)" at bounding box center [804, 72] width 60 height 8
click at [480, 23] on div "Search Companies People Sync to HubSpot (1) Add to list (1) Find emails & mobil…" at bounding box center [522, 213] width 666 height 427
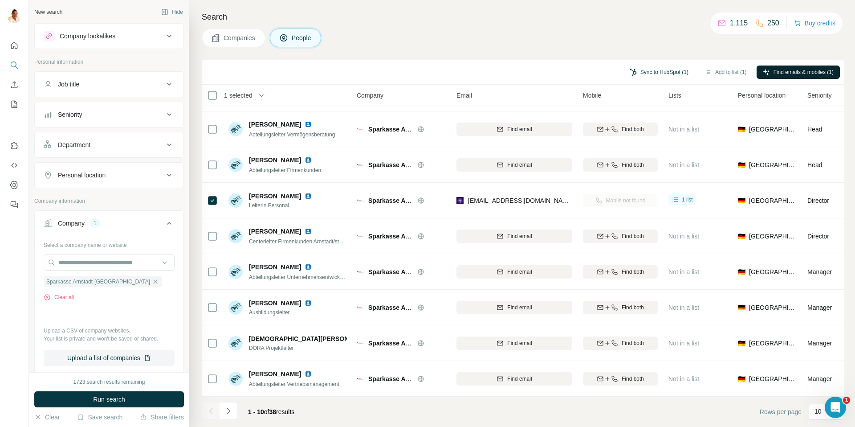
click at [659, 69] on button "Sync to HubSpot (1)" at bounding box center [659, 71] width 71 height 13
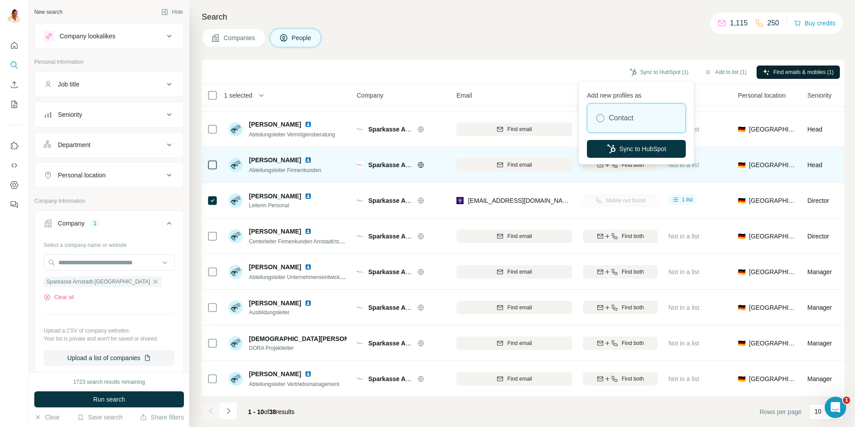
click at [632, 147] on button "Sync to HubSpot" at bounding box center [636, 149] width 99 height 18
